Goal: Information Seeking & Learning: Learn about a topic

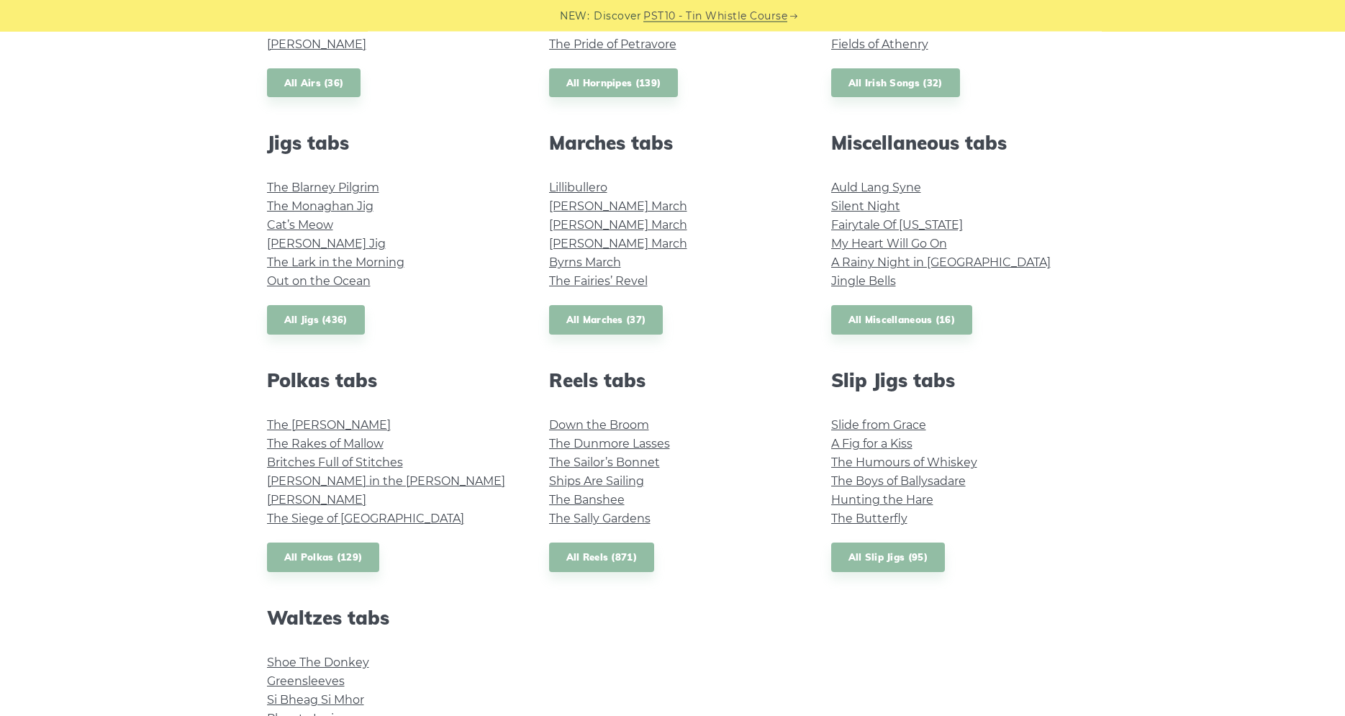
scroll to position [881, 0]
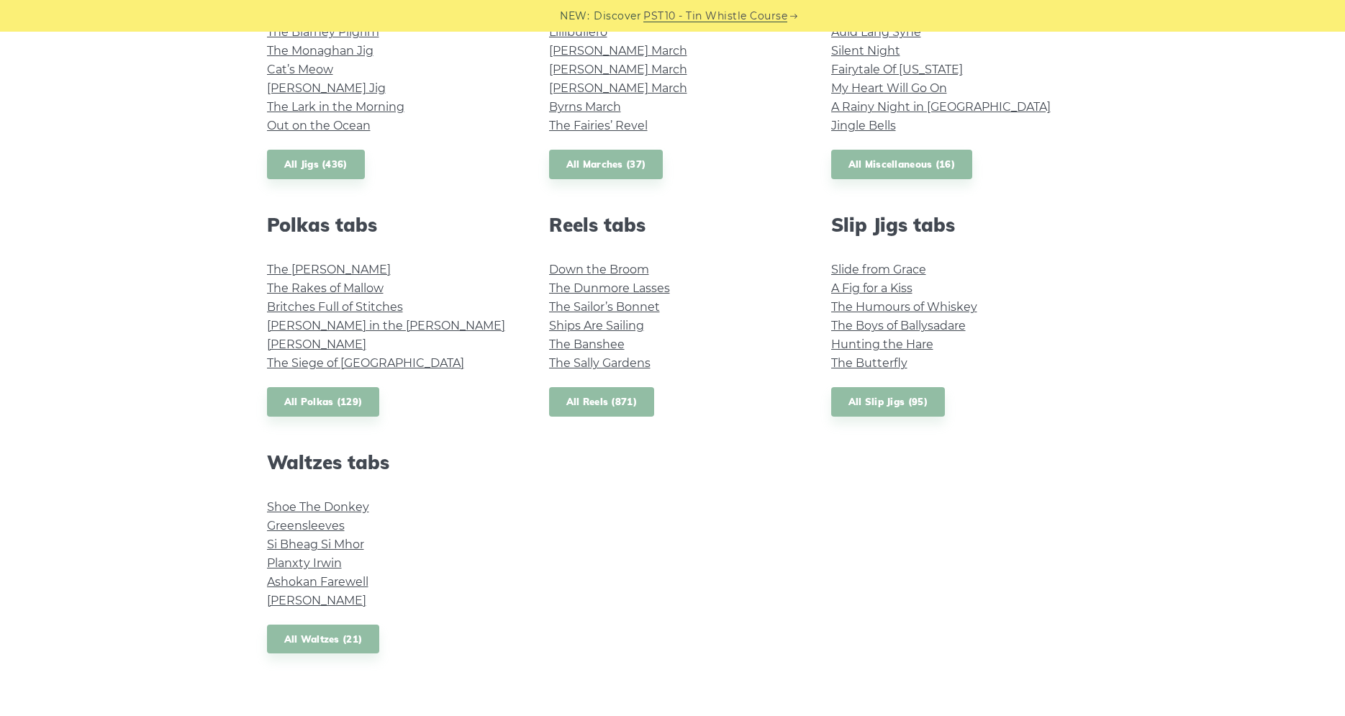
click at [595, 397] on link "All Reels (871)" at bounding box center [602, 402] width 106 height 30
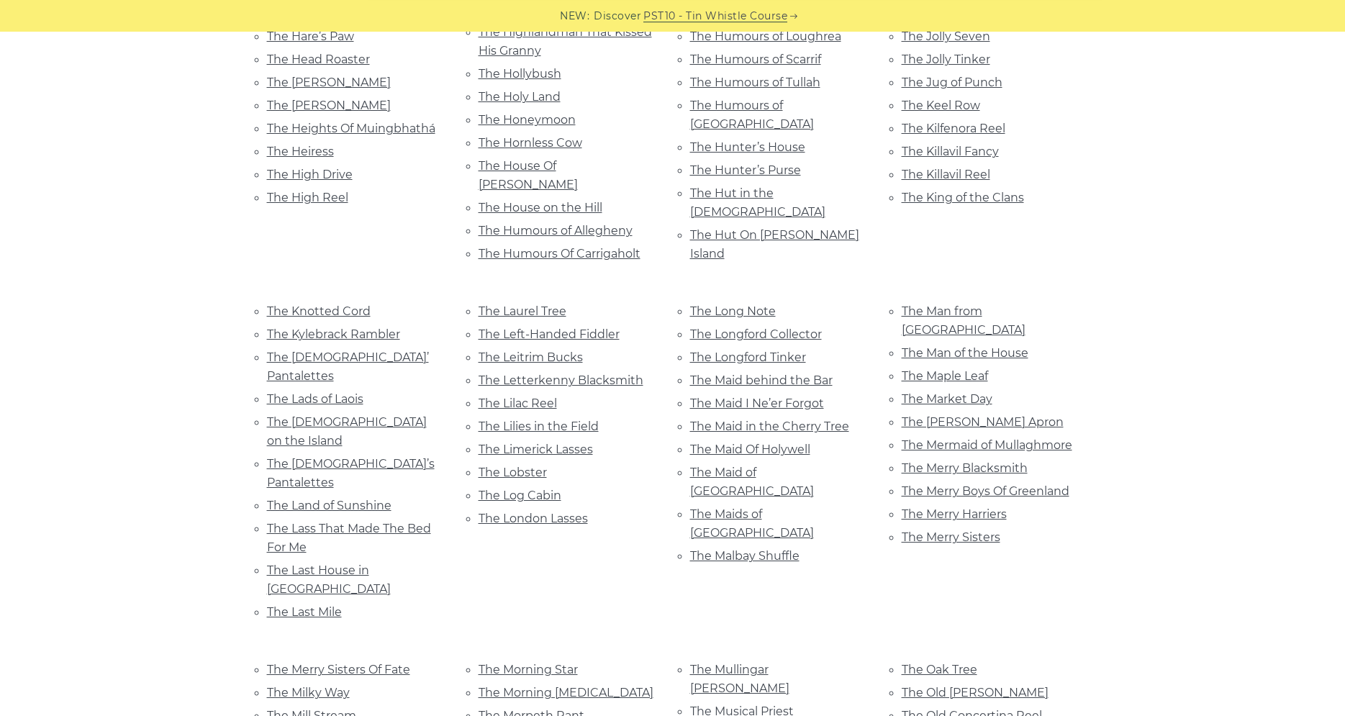
scroll to position [5065, 0]
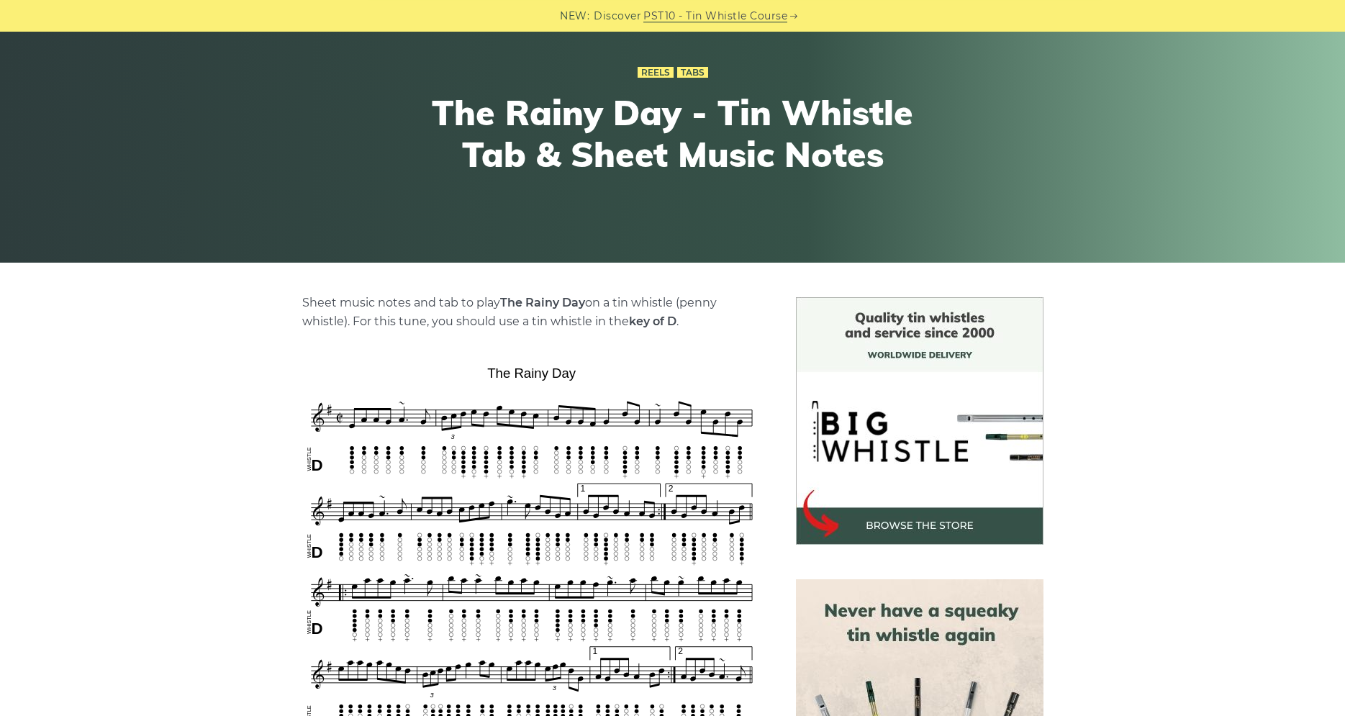
scroll to position [294, 0]
